Goal: Ask a question: Seek information or help from site administrators or community

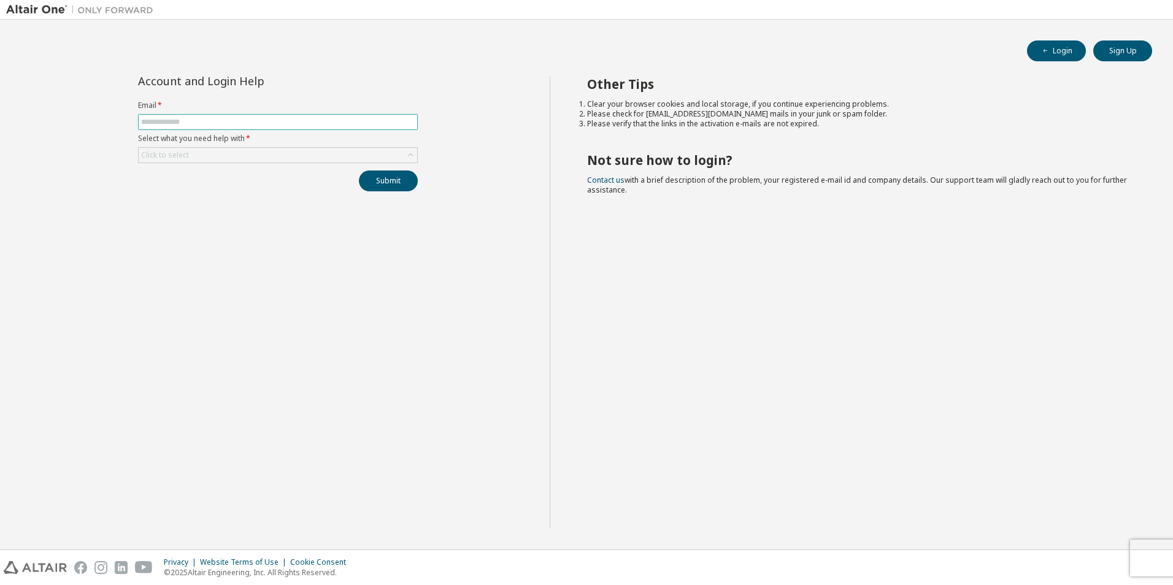
click at [264, 125] on input "text" at bounding box center [278, 122] width 274 height 10
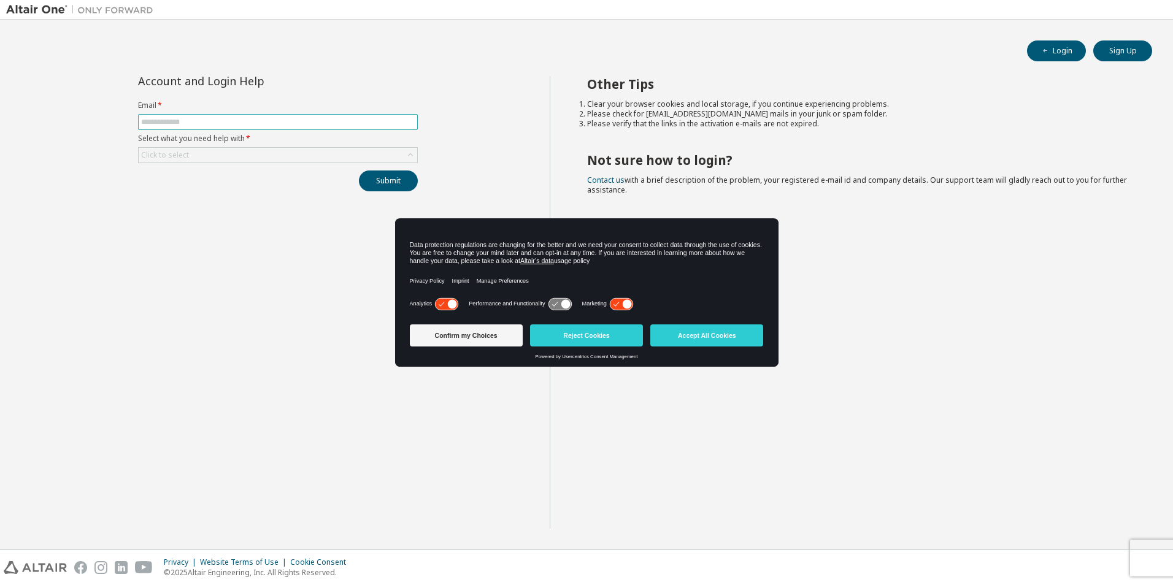
click at [227, 120] on input "text" at bounding box center [278, 122] width 274 height 10
type input "**********"
click at [343, 150] on div "Click to select" at bounding box center [278, 155] width 278 height 15
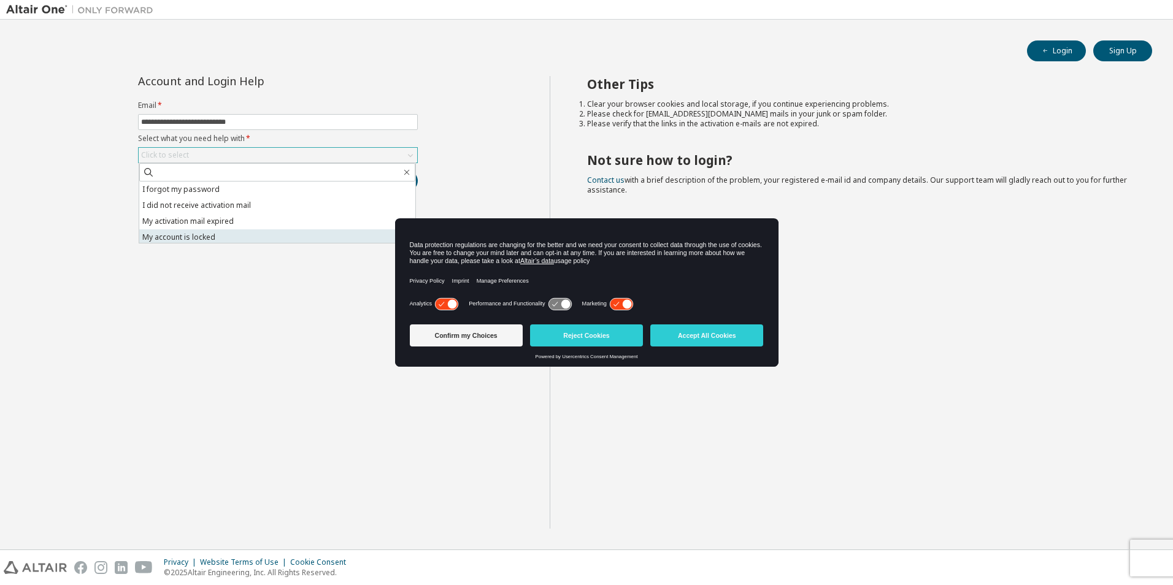
click at [223, 239] on li "My account is locked" at bounding box center [277, 237] width 276 height 16
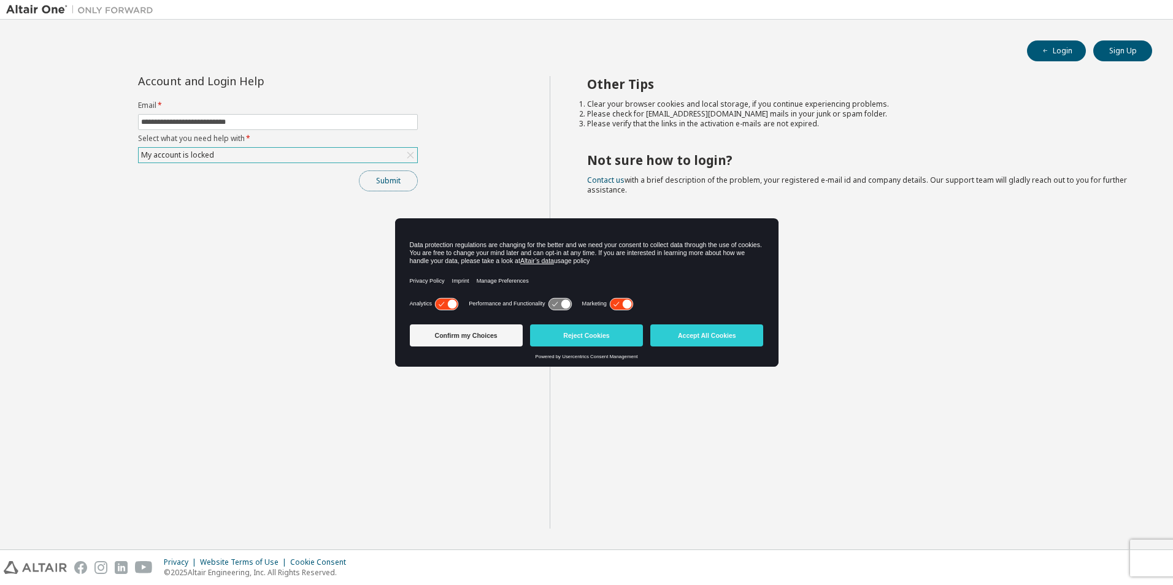
click at [412, 172] on button "Submit" at bounding box center [388, 181] width 59 height 21
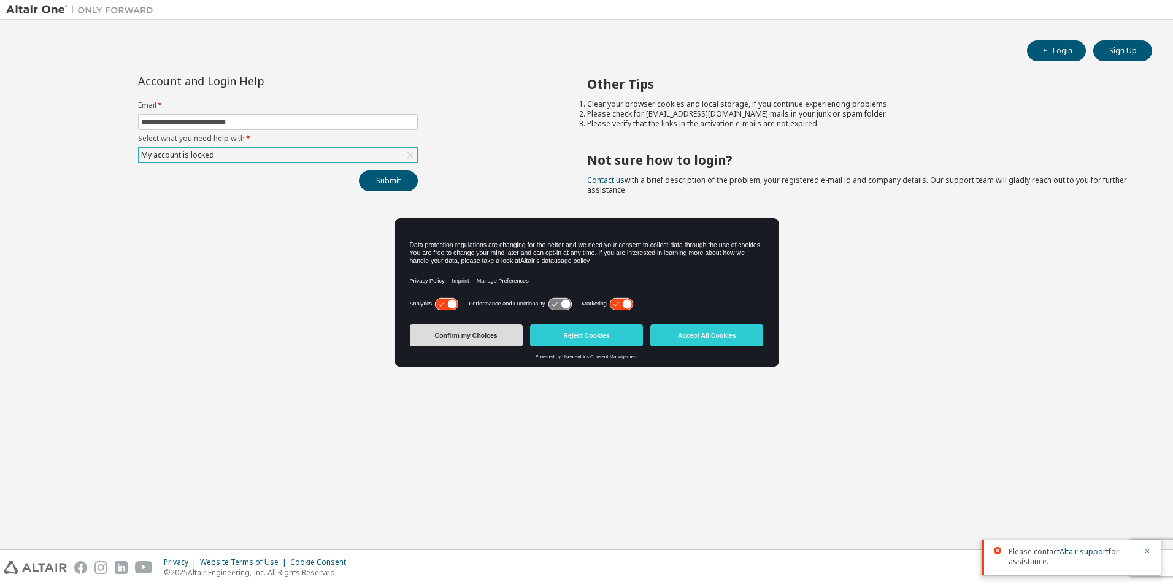
click at [489, 337] on button "Confirm my Choices" at bounding box center [466, 335] width 113 height 22
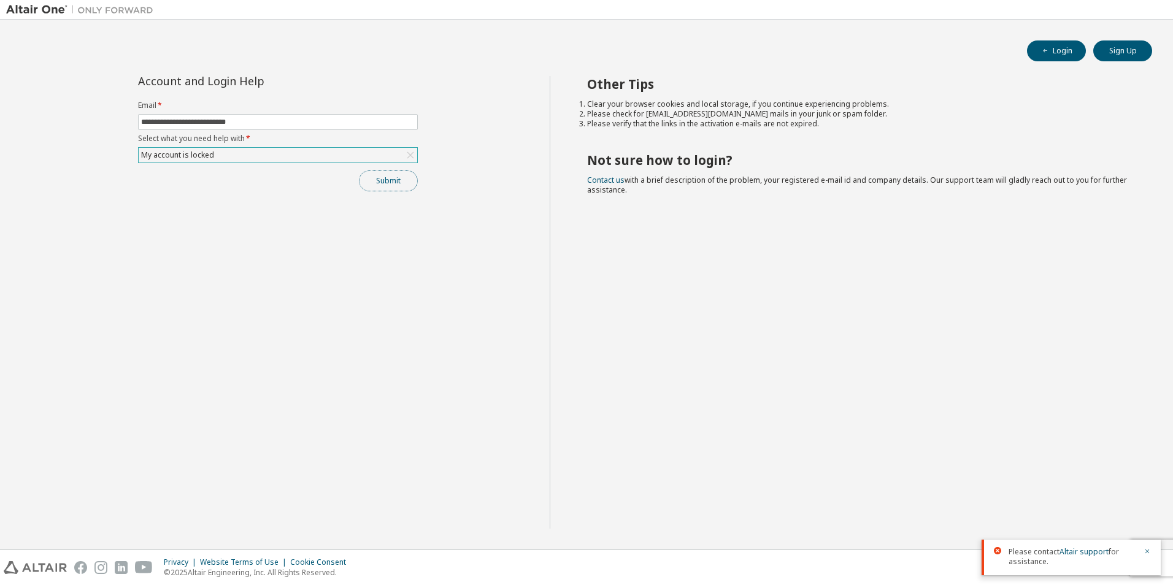
click at [391, 182] on button "Submit" at bounding box center [388, 181] width 59 height 21
click at [1067, 54] on button "Login" at bounding box center [1056, 50] width 59 height 21
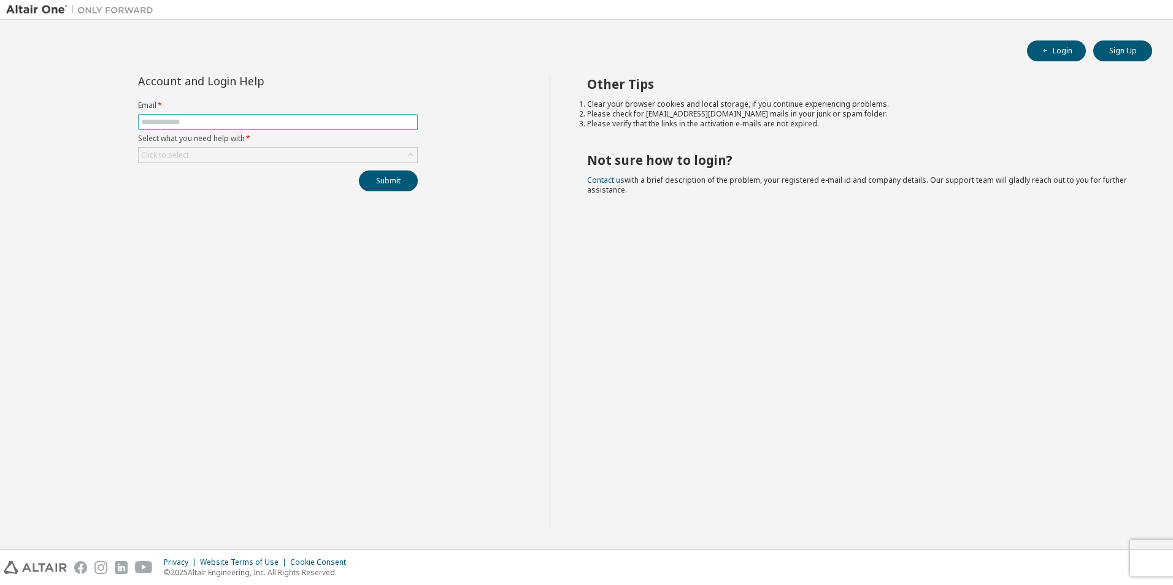
click at [190, 123] on input "text" at bounding box center [278, 122] width 274 height 10
type input "**********"
click at [200, 156] on div "Click to select" at bounding box center [278, 155] width 278 height 15
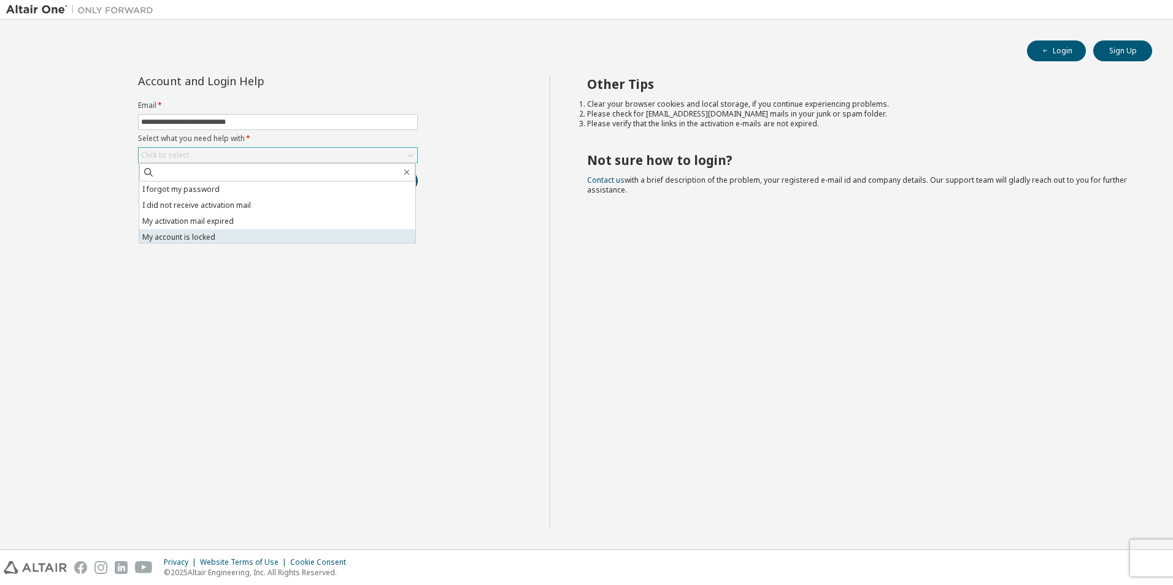
click at [180, 234] on li "My account is locked" at bounding box center [277, 237] width 276 height 16
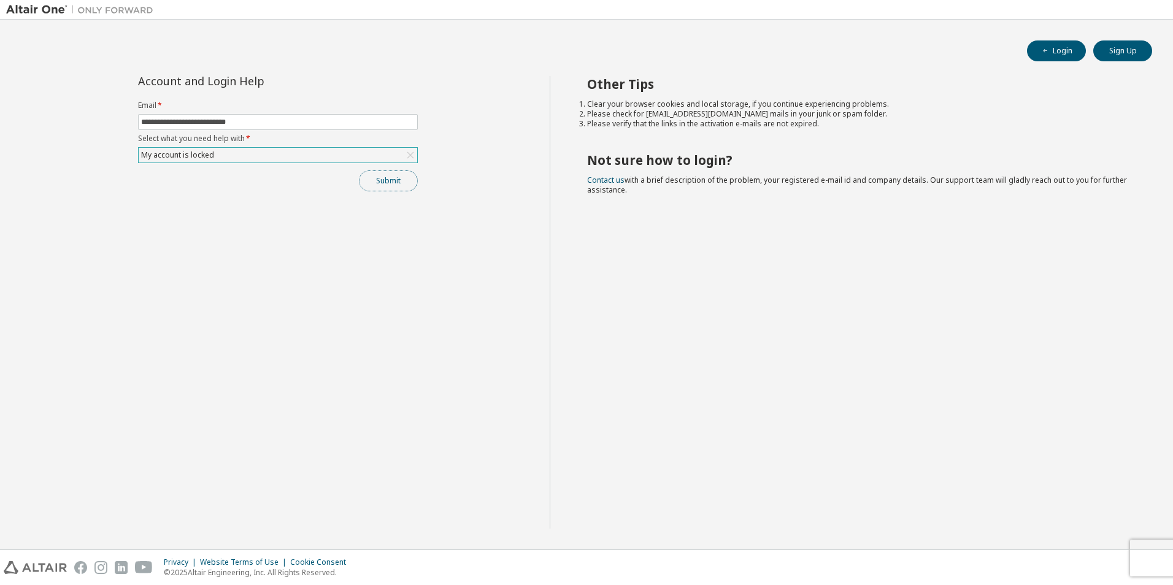
click at [393, 184] on button "Submit" at bounding box center [388, 181] width 59 height 21
click at [386, 183] on button "Submit" at bounding box center [388, 181] width 59 height 21
